Goal: Task Accomplishment & Management: Use online tool/utility

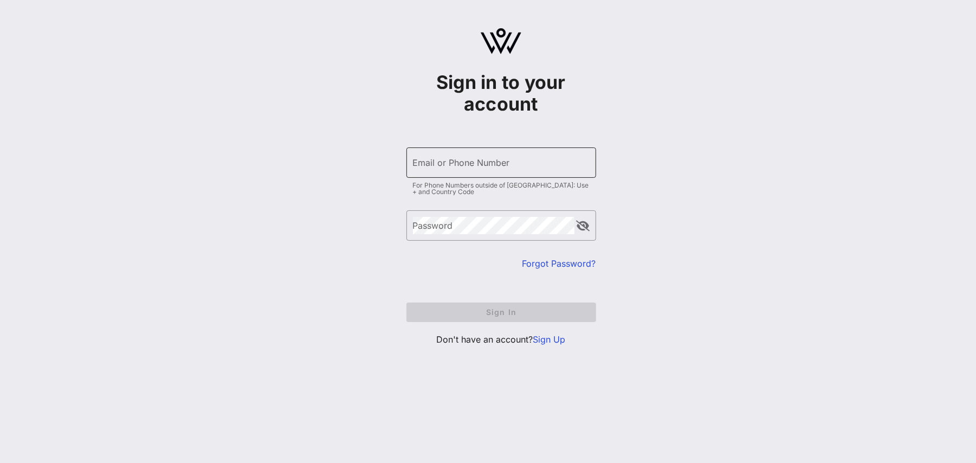
type input "[EMAIL_ADDRESS][DOMAIN_NAME]"
click at [507, 165] on input "[EMAIL_ADDRESS][DOMAIN_NAME]" at bounding box center [501, 162] width 177 height 17
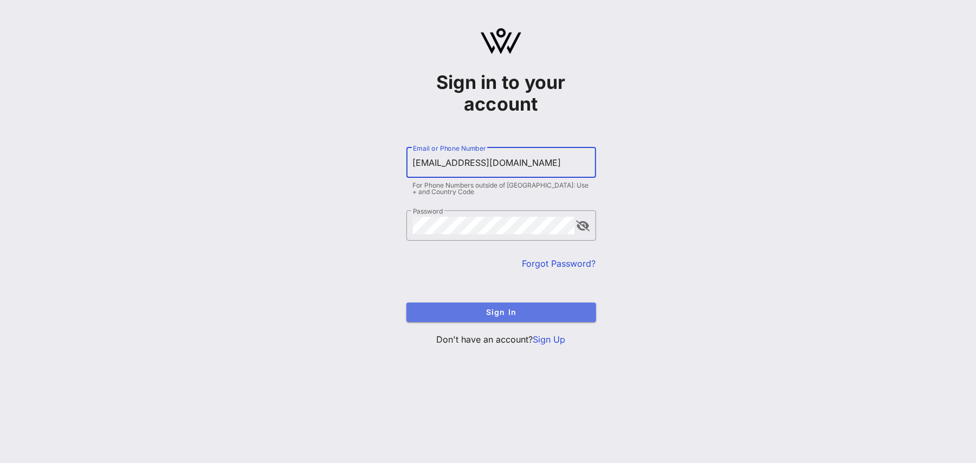
click at [458, 315] on span "Sign In" at bounding box center [501, 311] width 172 height 9
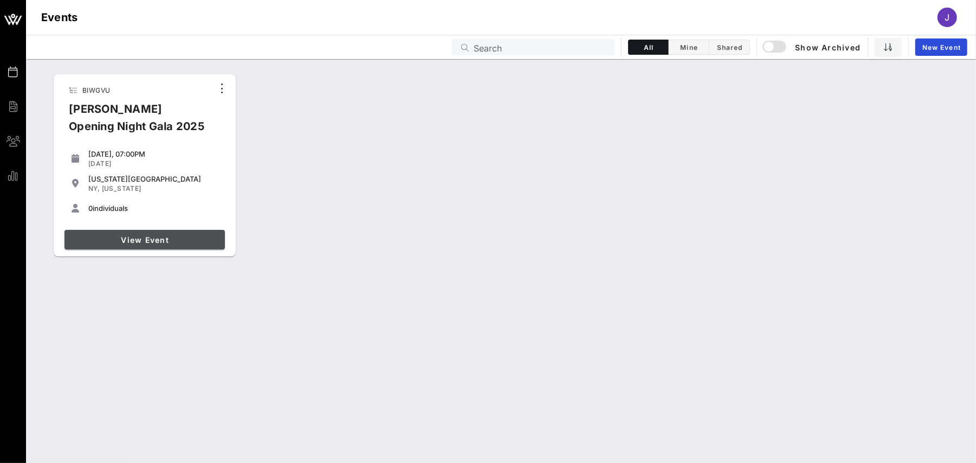
click at [181, 237] on span "View Event" at bounding box center [145, 239] width 152 height 9
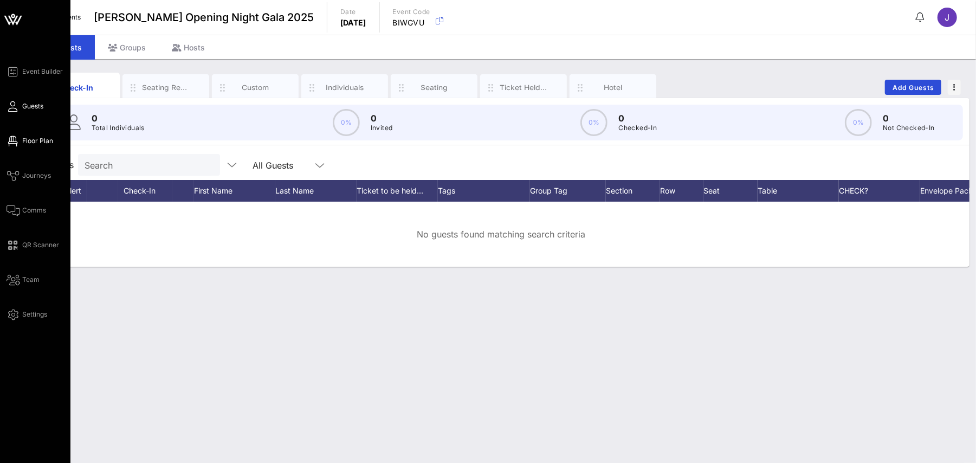
click at [24, 144] on span "Floor Plan" at bounding box center [37, 141] width 31 height 10
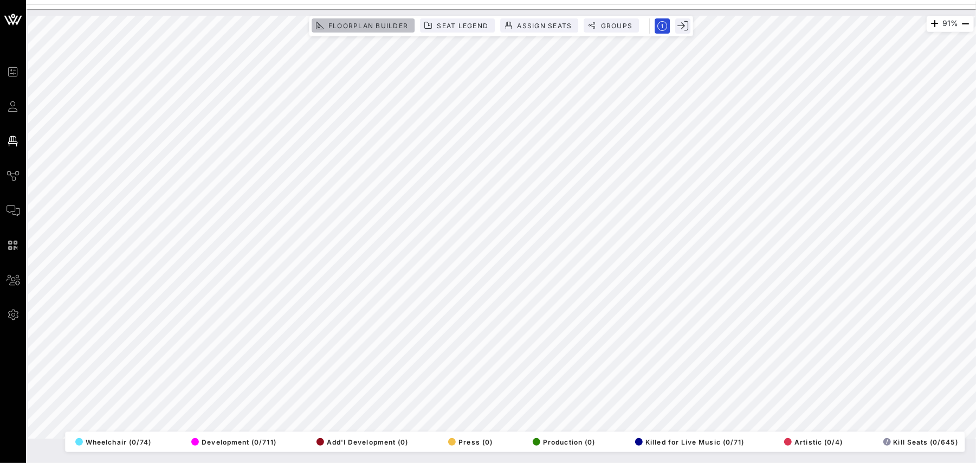
click at [345, 22] on span "Floorplan Builder" at bounding box center [368, 26] width 80 height 8
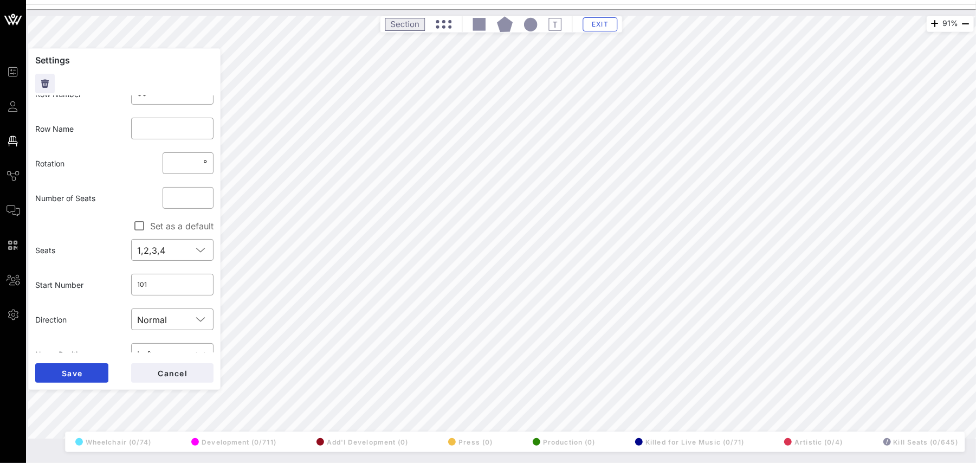
scroll to position [53, 0]
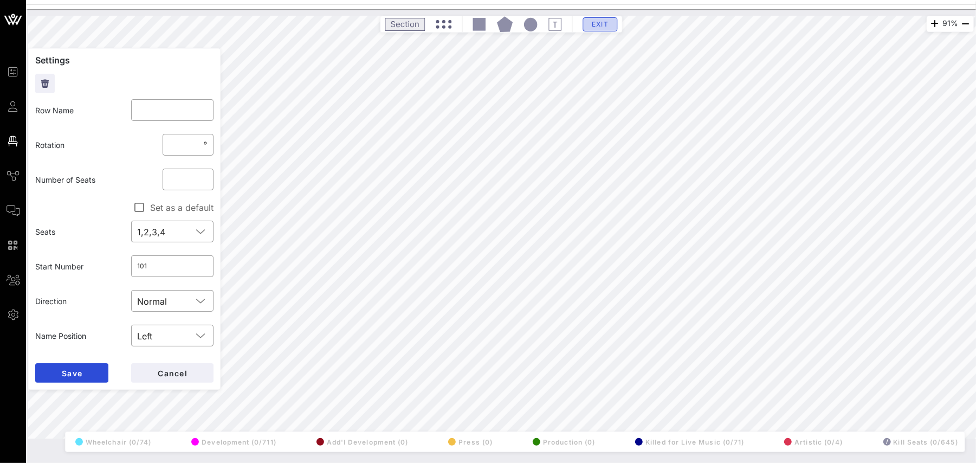
click at [601, 23] on span "Exit" at bounding box center [600, 24] width 21 height 8
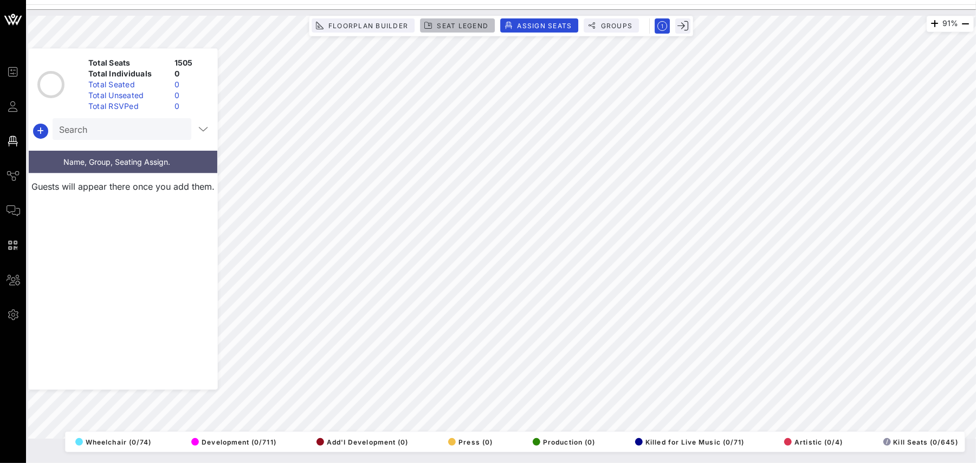
click at [436, 25] on span "Seat Legend" at bounding box center [462, 26] width 52 height 8
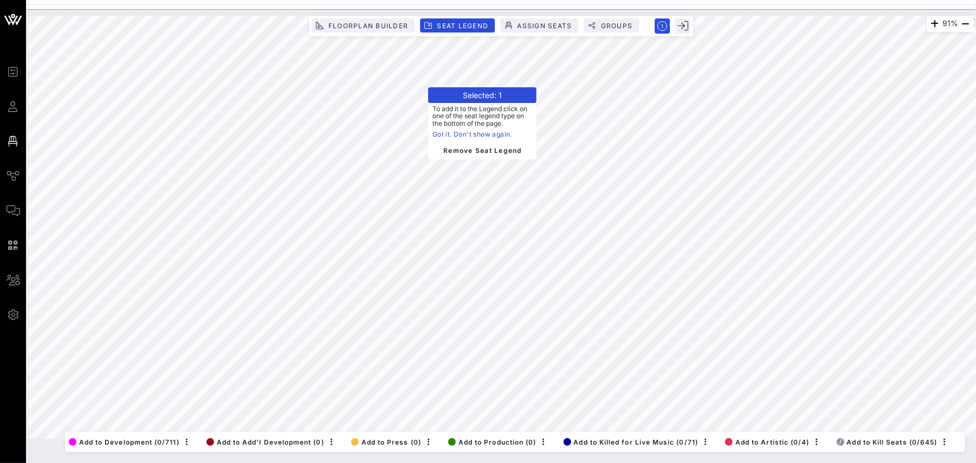
scroll to position [0, 159]
click at [861, 438] on span "/ Add to Kill Seats (0/645)" at bounding box center [873, 442] width 101 height 8
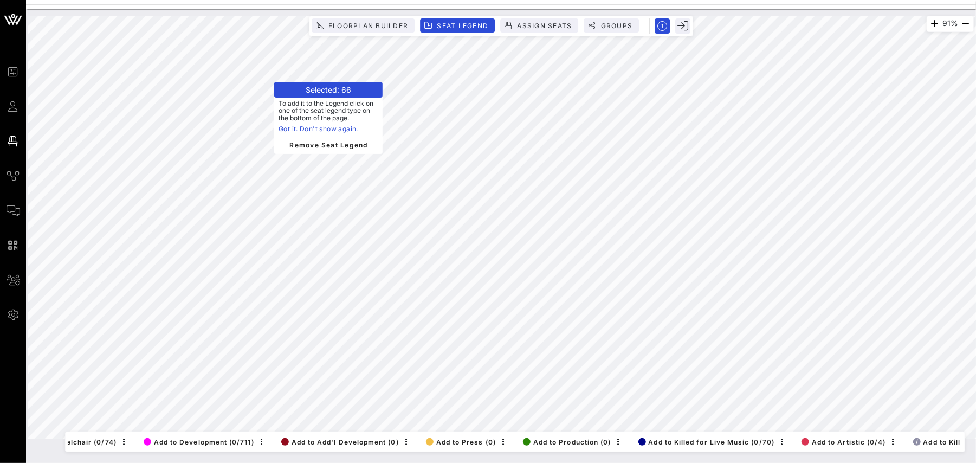
scroll to position [0, 161]
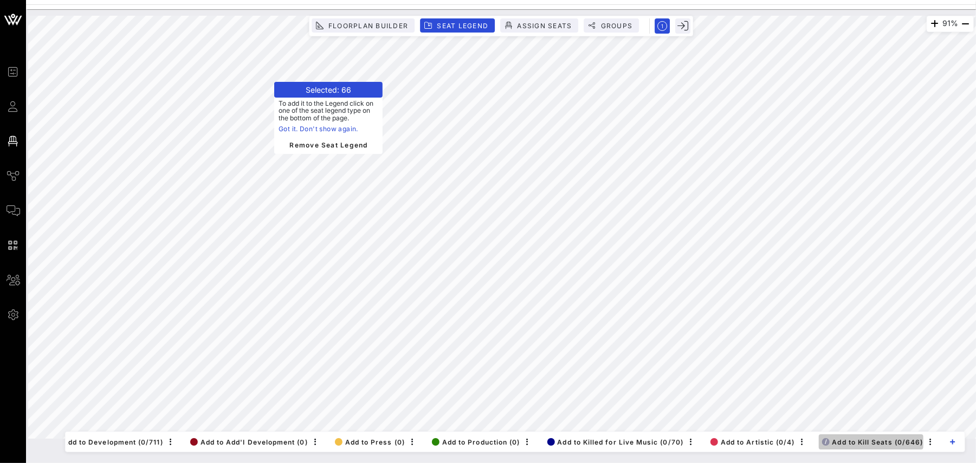
click at [887, 438] on span "/ Add to Kill Seats (0/646)" at bounding box center [872, 442] width 101 height 8
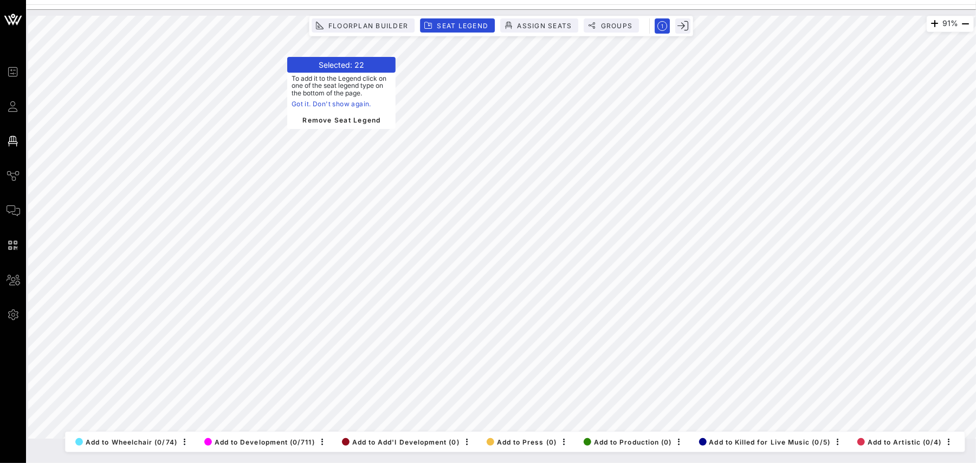
scroll to position [0, 153]
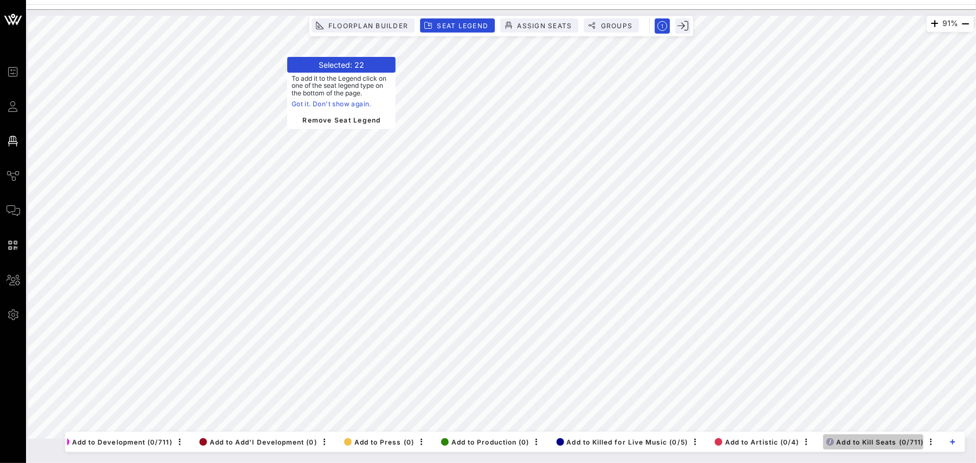
click at [869, 438] on span "/ Add to Kill Seats (0/711)" at bounding box center [875, 442] width 98 height 8
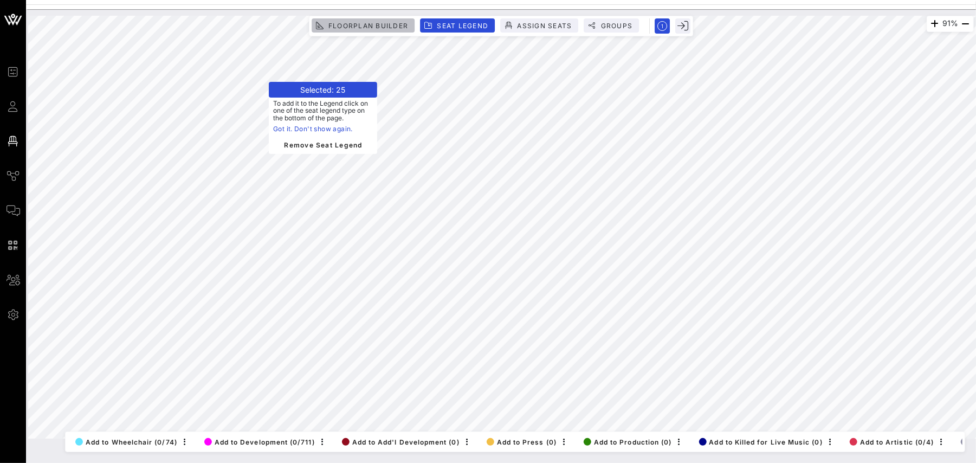
click at [334, 27] on span "Floorplan Builder" at bounding box center [368, 26] width 80 height 8
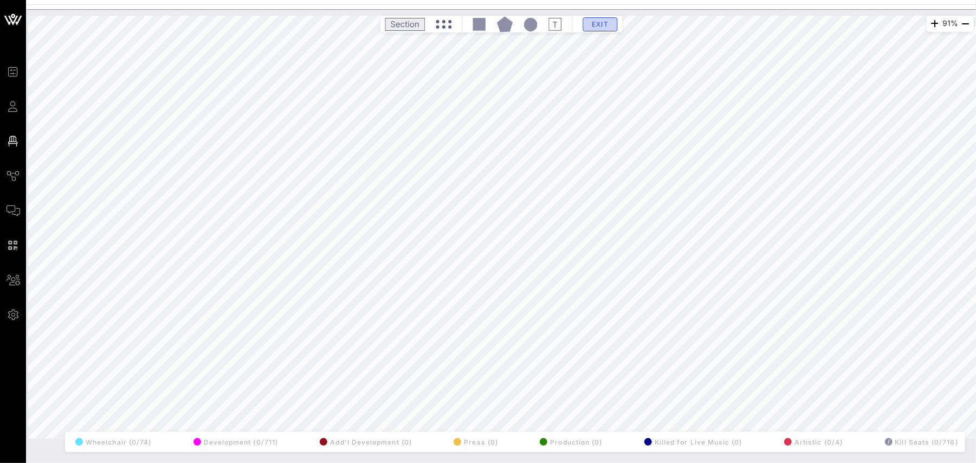
click at [610, 25] on button "Exit" at bounding box center [600, 24] width 35 height 14
